Goal: Transaction & Acquisition: Purchase product/service

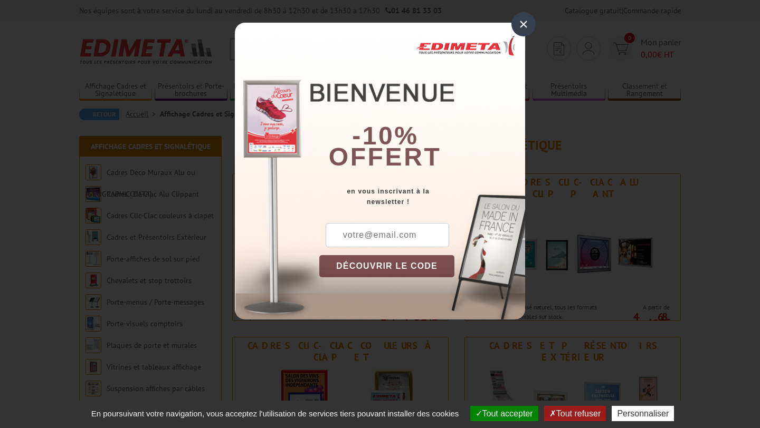
click at [517, 20] on div "×" at bounding box center [523, 24] width 24 height 24
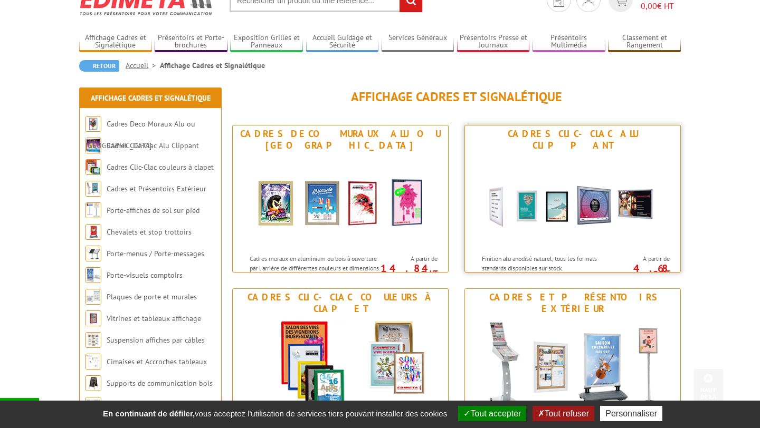
scroll to position [50, 0]
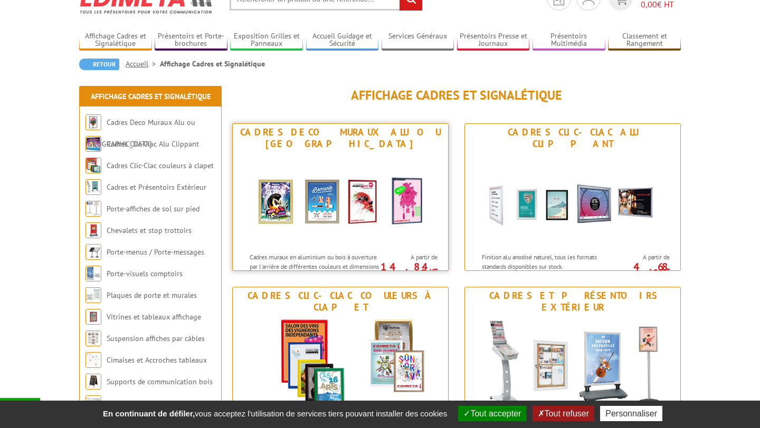
click at [408, 128] on div "Cadres Deco Muraux Alu ou [GEOGRAPHIC_DATA]" at bounding box center [340, 138] width 210 height 23
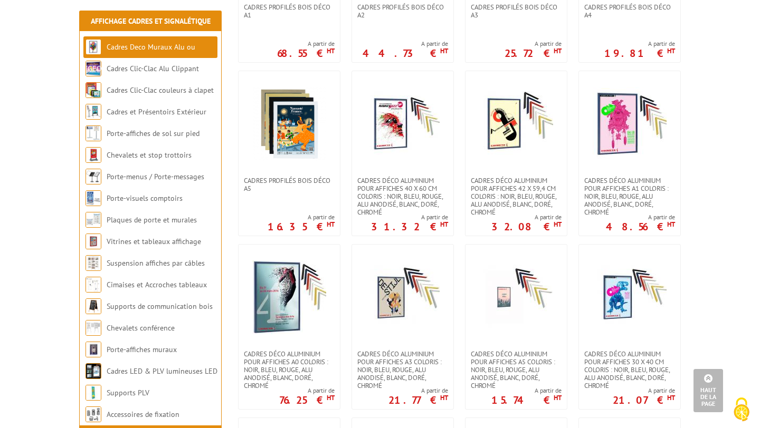
scroll to position [705, 0]
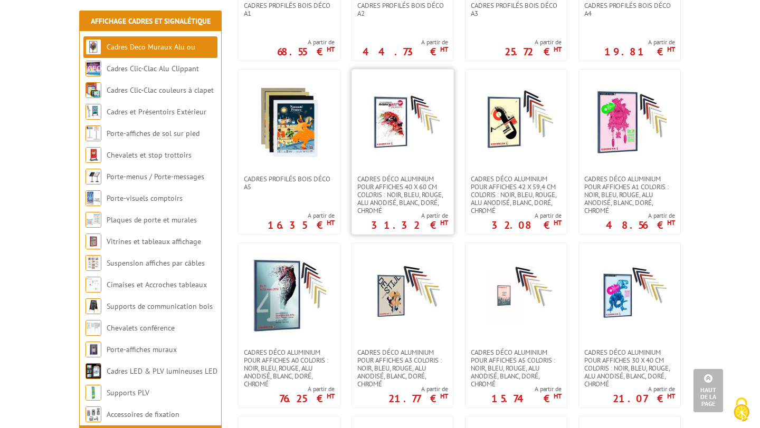
click at [399, 95] on img at bounding box center [403, 122] width 74 height 74
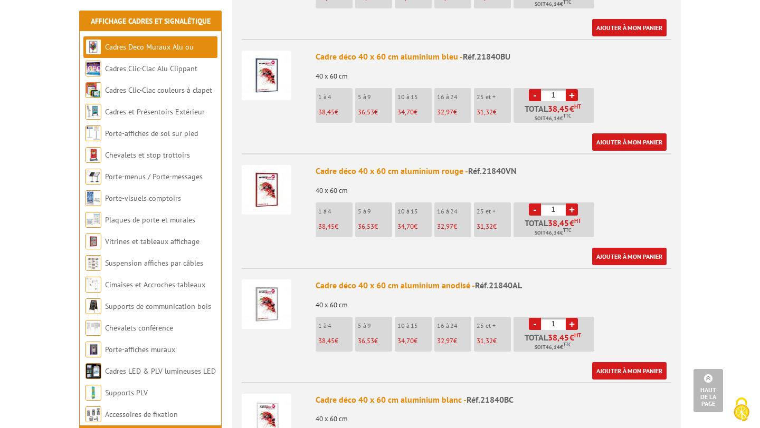
scroll to position [530, 0]
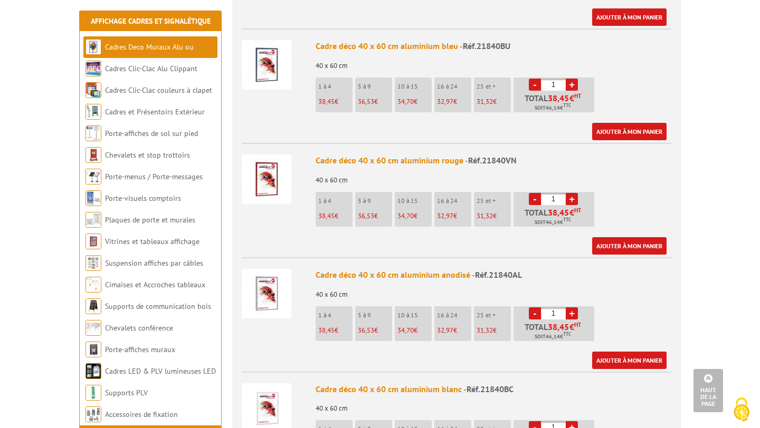
click at [264, 276] on img at bounding box center [267, 294] width 50 height 50
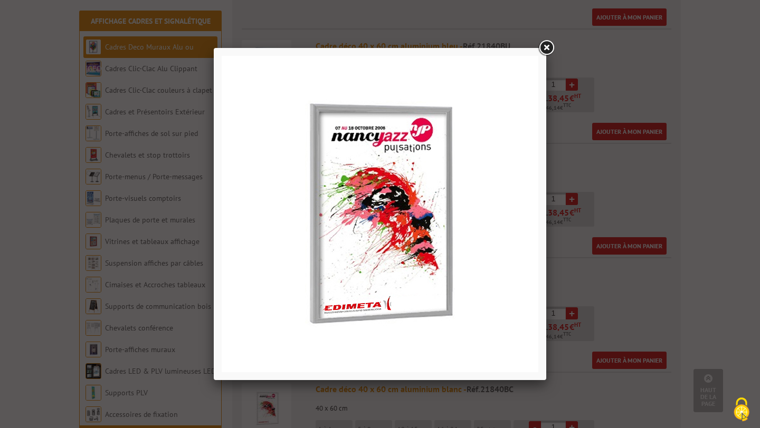
click at [203, 248] on div at bounding box center [380, 214] width 760 height 428
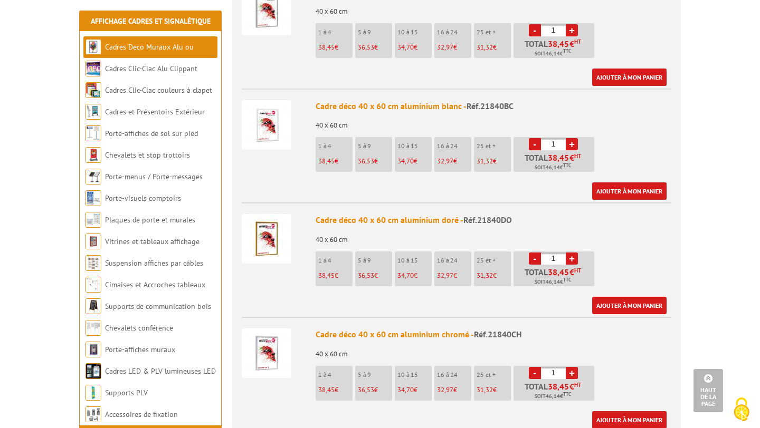
scroll to position [813, 0]
click at [263, 332] on img at bounding box center [267, 354] width 50 height 50
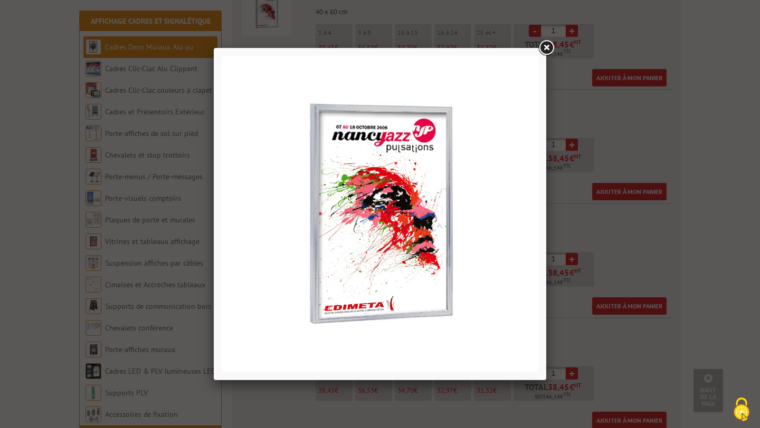
click at [327, 188] on img at bounding box center [380, 214] width 316 height 316
click at [549, 49] on link at bounding box center [545, 48] width 19 height 19
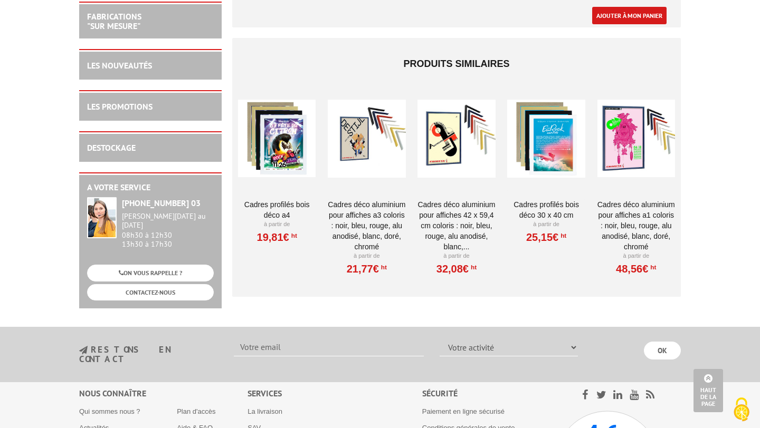
scroll to position [1888, 0]
